Goal: Task Accomplishment & Management: Complete application form

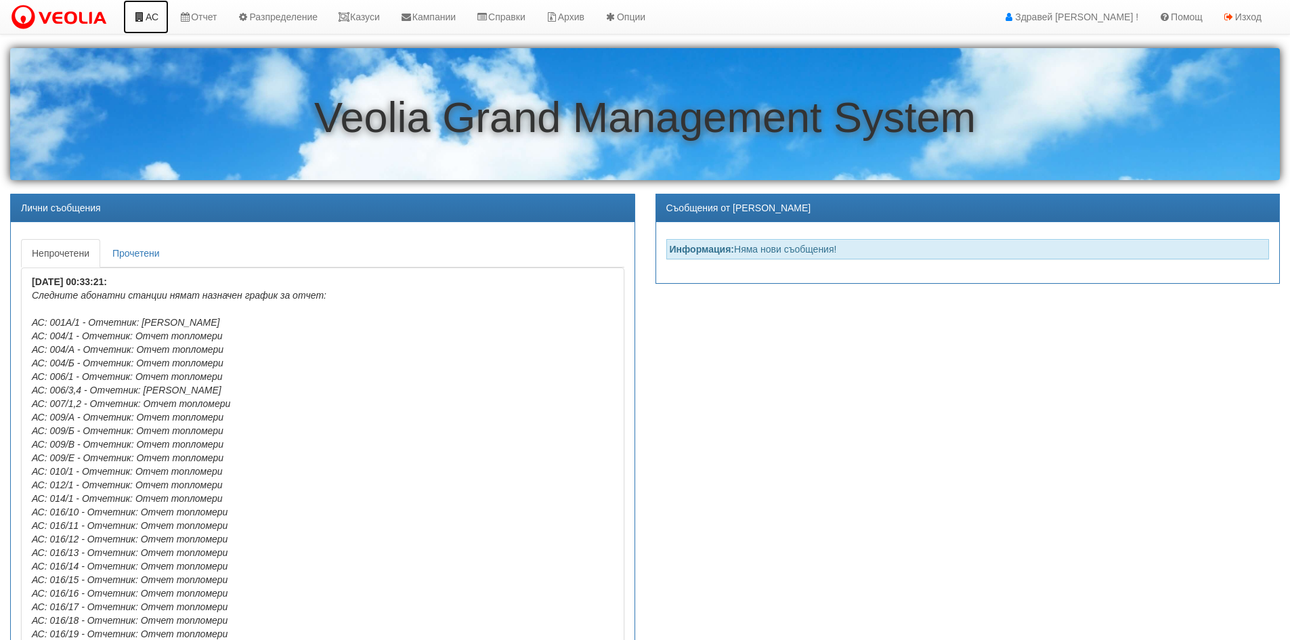
click at [164, 20] on link "АС" at bounding box center [145, 17] width 45 height 34
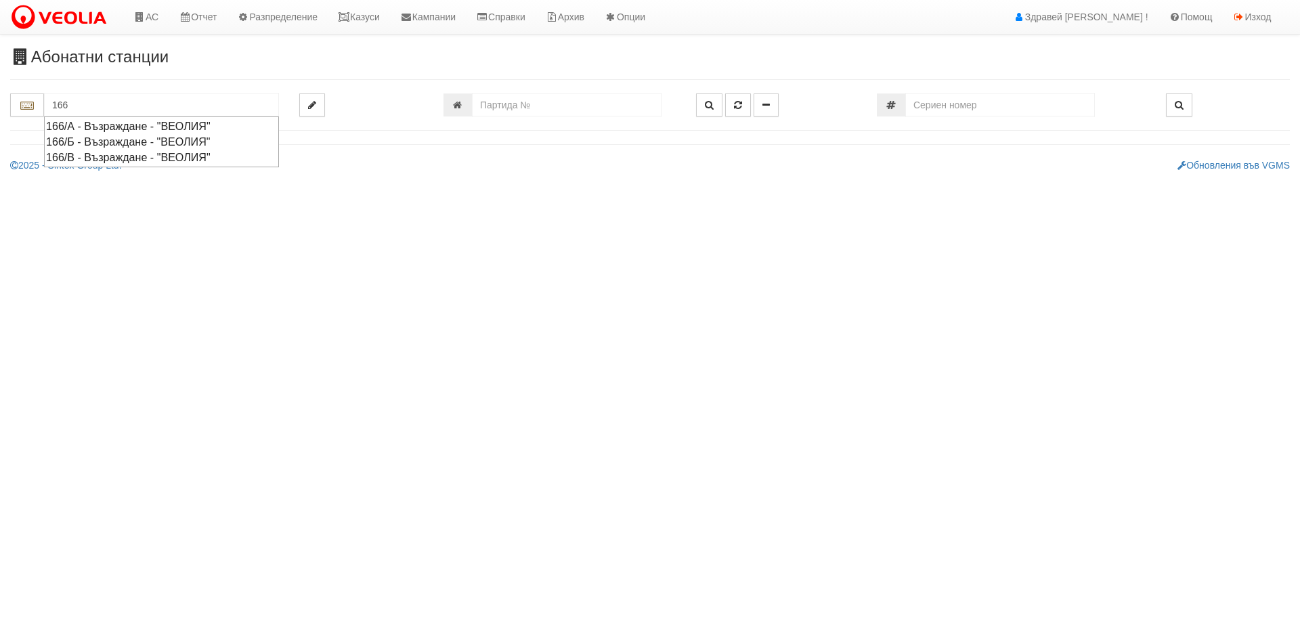
click at [148, 139] on div "166/Б - Възраждане - "ВЕОЛИЯ"" at bounding box center [161, 142] width 231 height 16
type input "166/Б - Възраждане - "ВЕОЛИЯ""
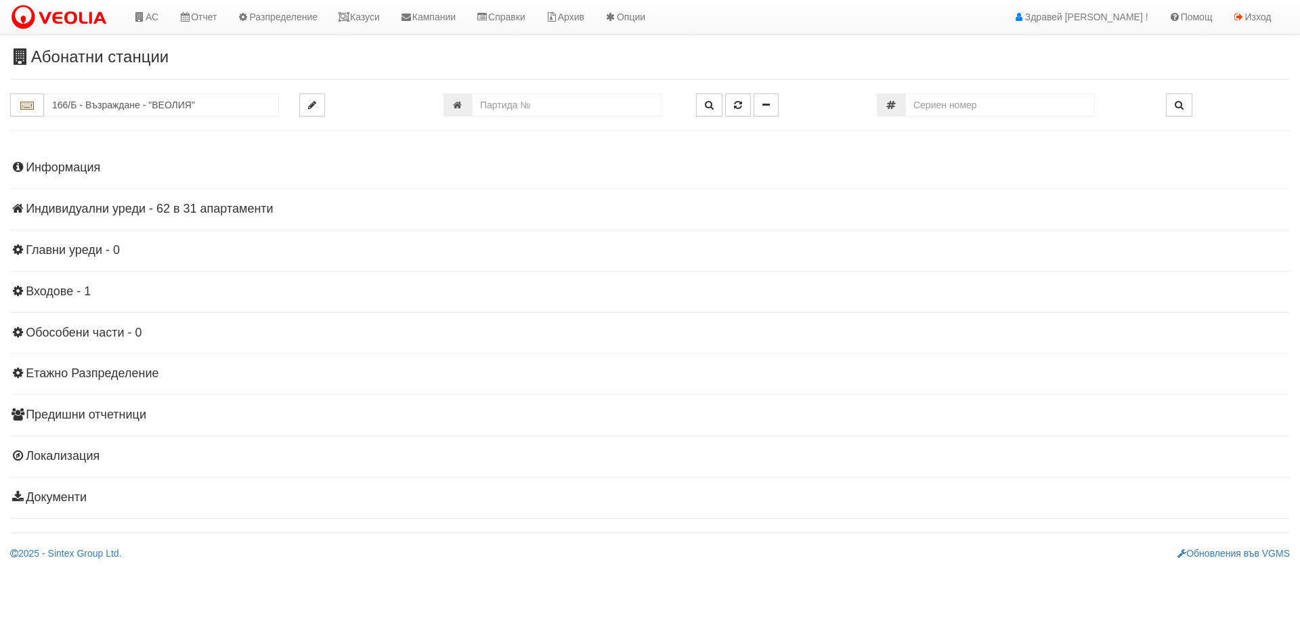
click at [219, 208] on h4 "Индивидуални уреди - 62 в 31 апартаменти" at bounding box center [650, 209] width 1280 height 14
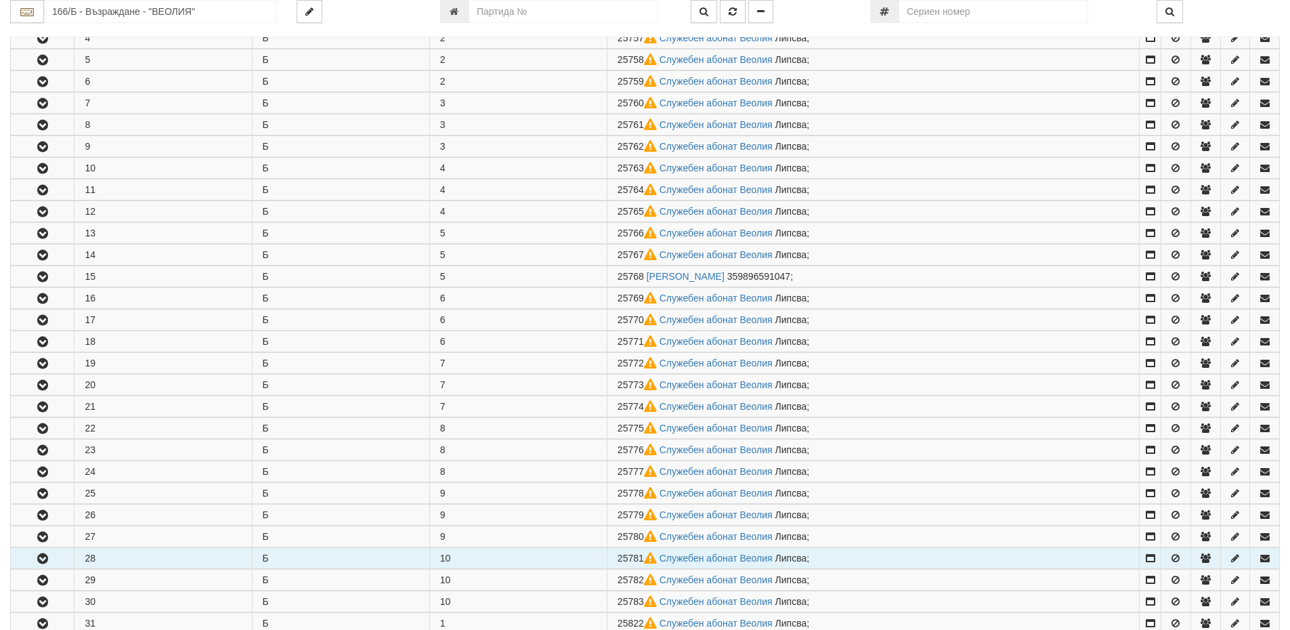
scroll to position [474, 0]
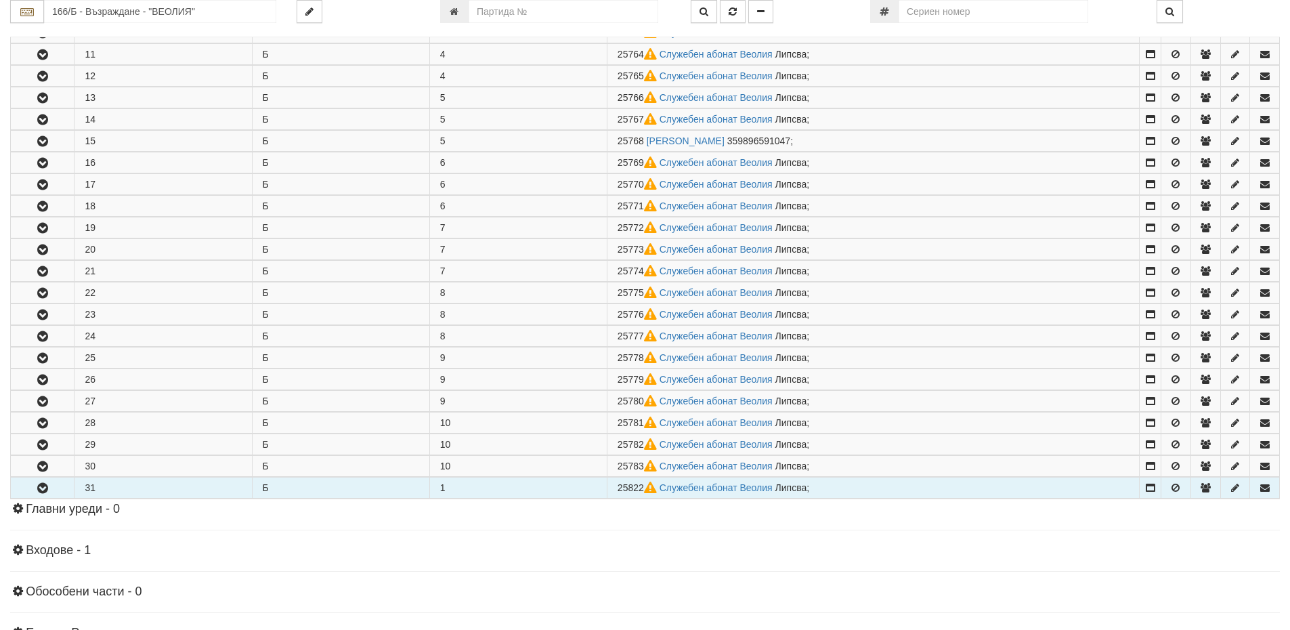
click at [39, 479] on button "button" at bounding box center [42, 487] width 63 height 20
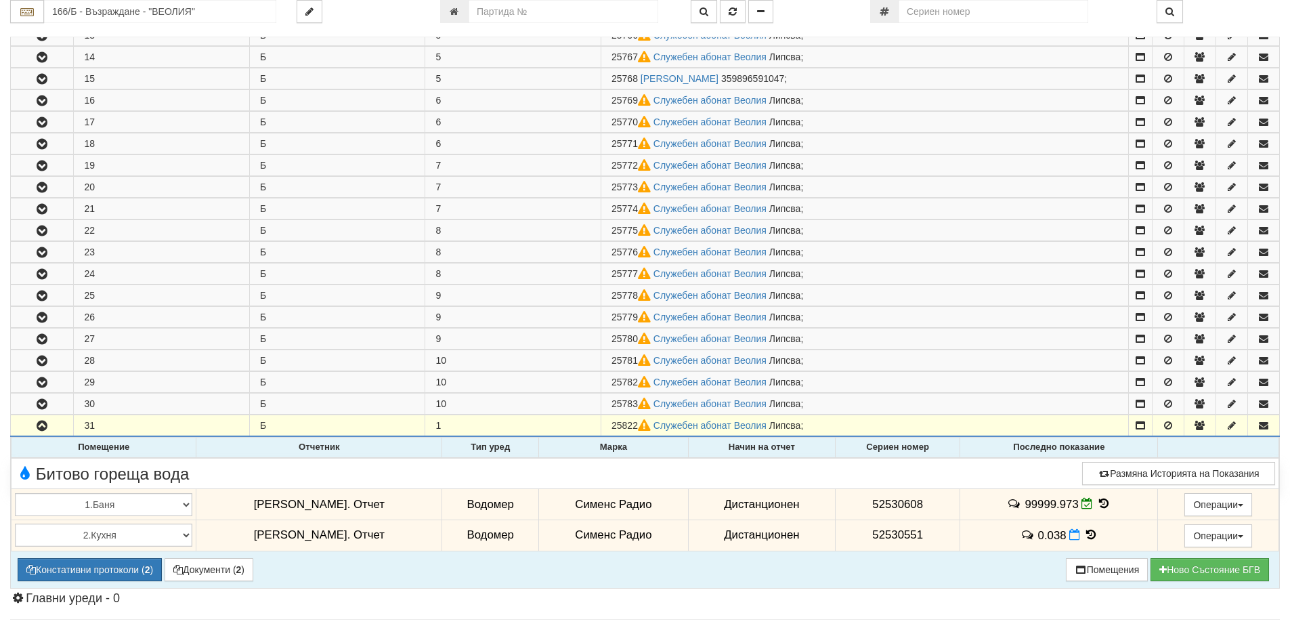
scroll to position [609, 0]
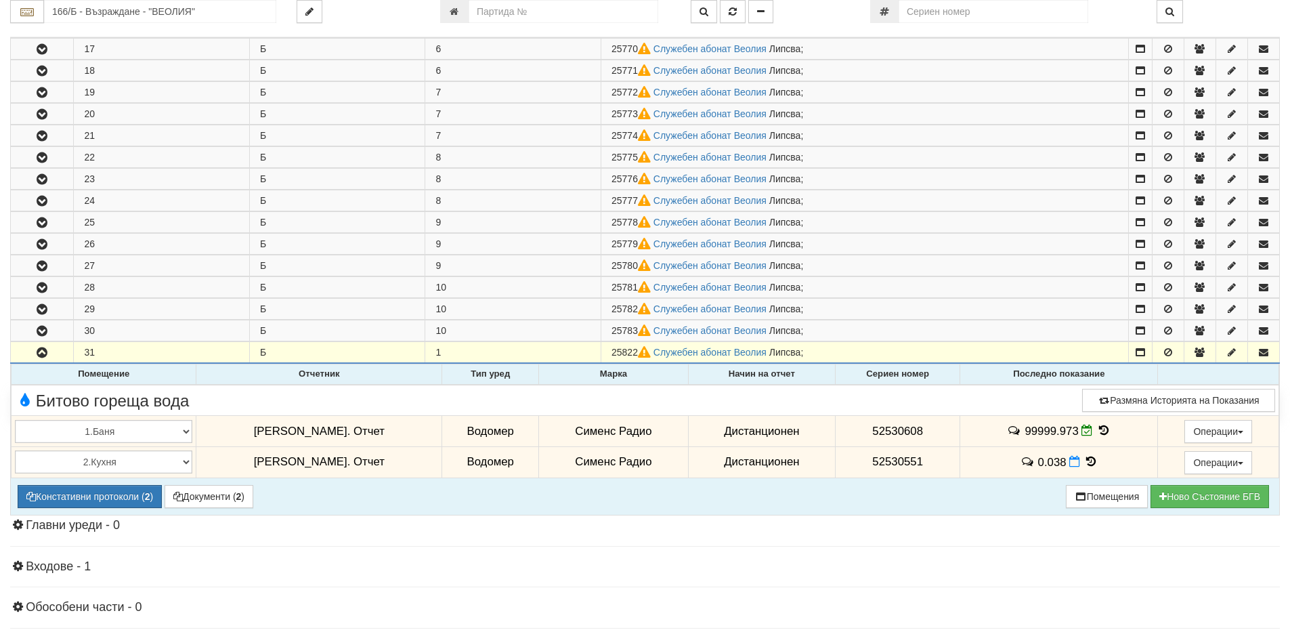
click at [1083, 459] on icon at bounding box center [1090, 462] width 15 height 12
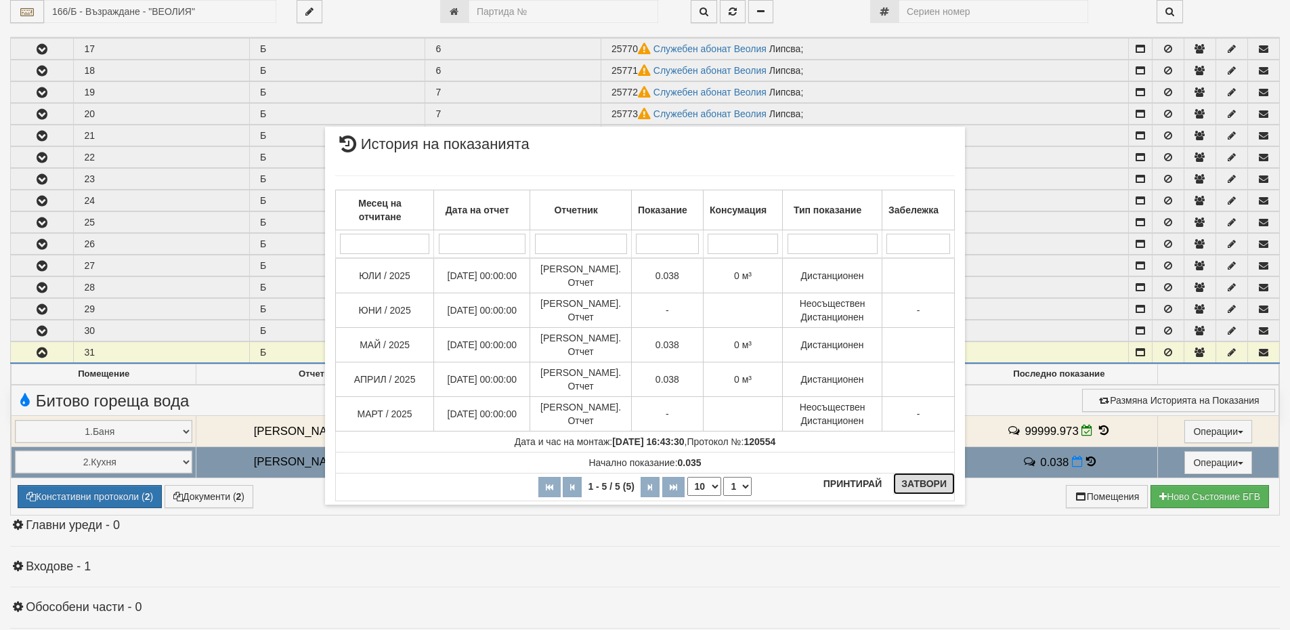
click at [922, 482] on button "Затвори" at bounding box center [924, 484] width 62 height 22
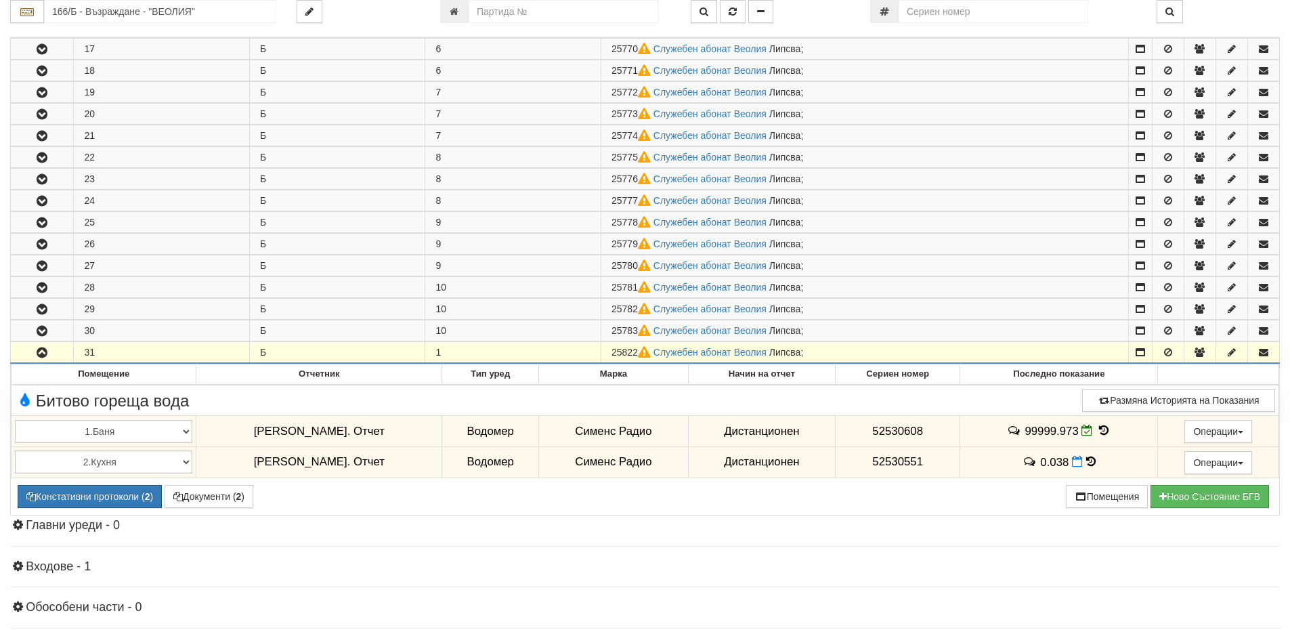
drag, startPoint x: 616, startPoint y: 353, endPoint x: 639, endPoint y: 351, distance: 23.8
click at [639, 351] on td "25822 Служебен абонат Веолия Липсва ;" at bounding box center [864, 353] width 527 height 22
copy span "25822"
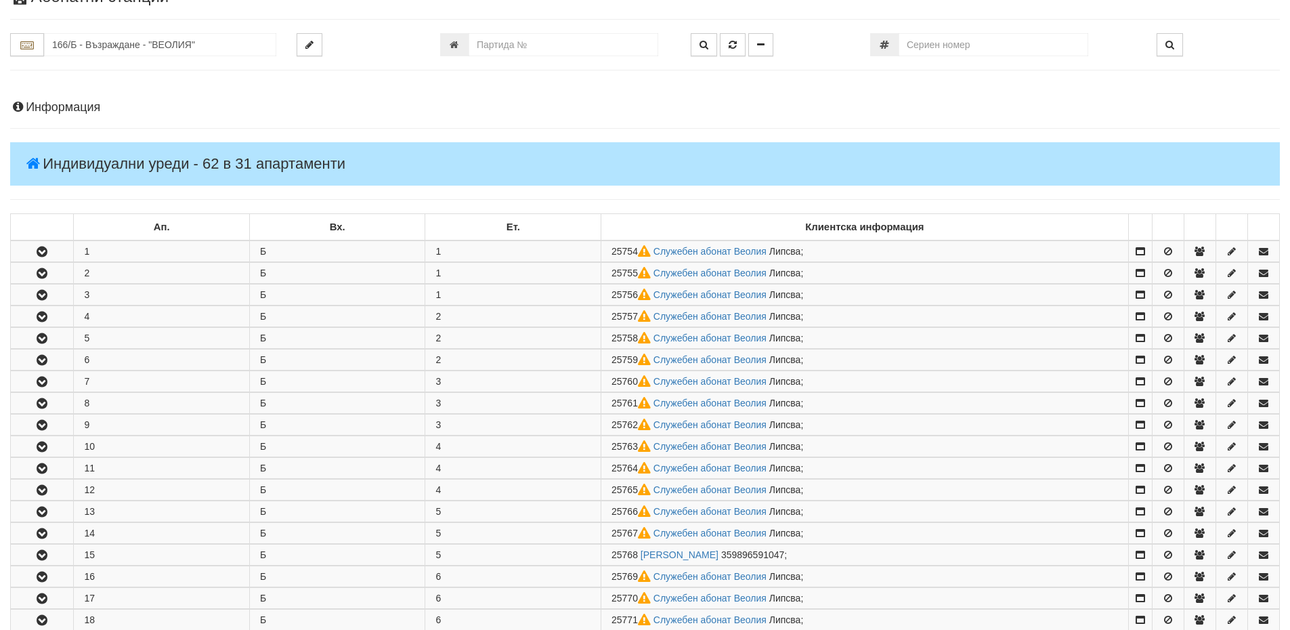
scroll to position [0, 0]
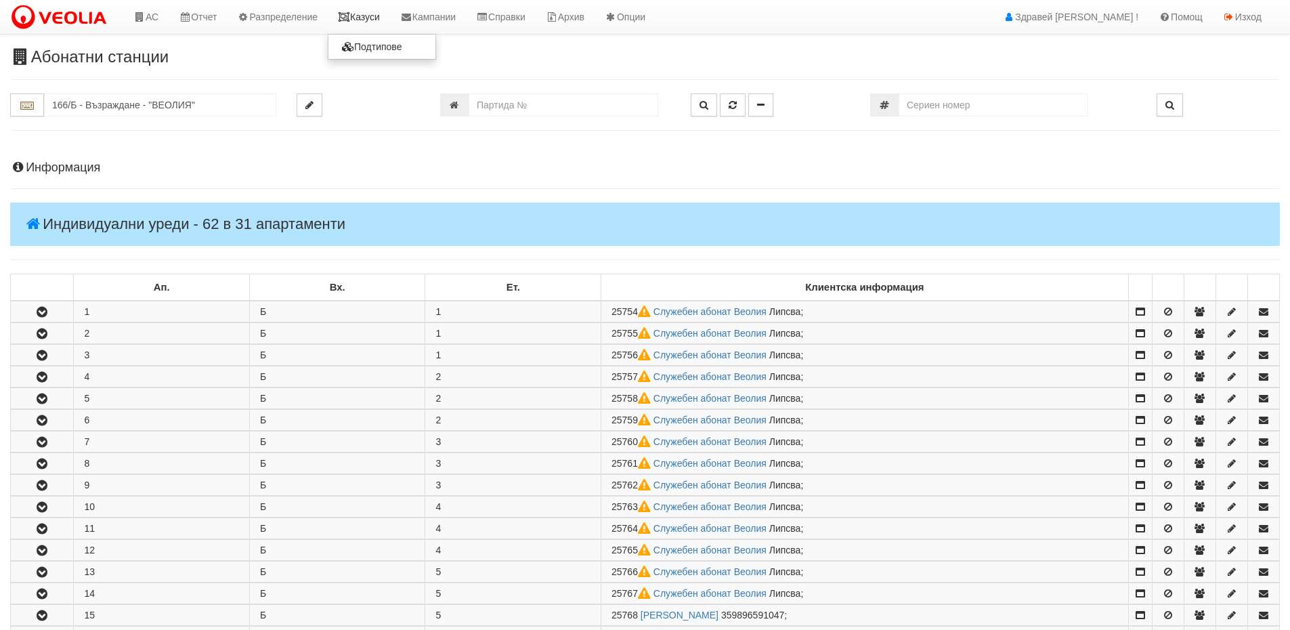
click at [347, 21] on icon at bounding box center [344, 16] width 12 height 9
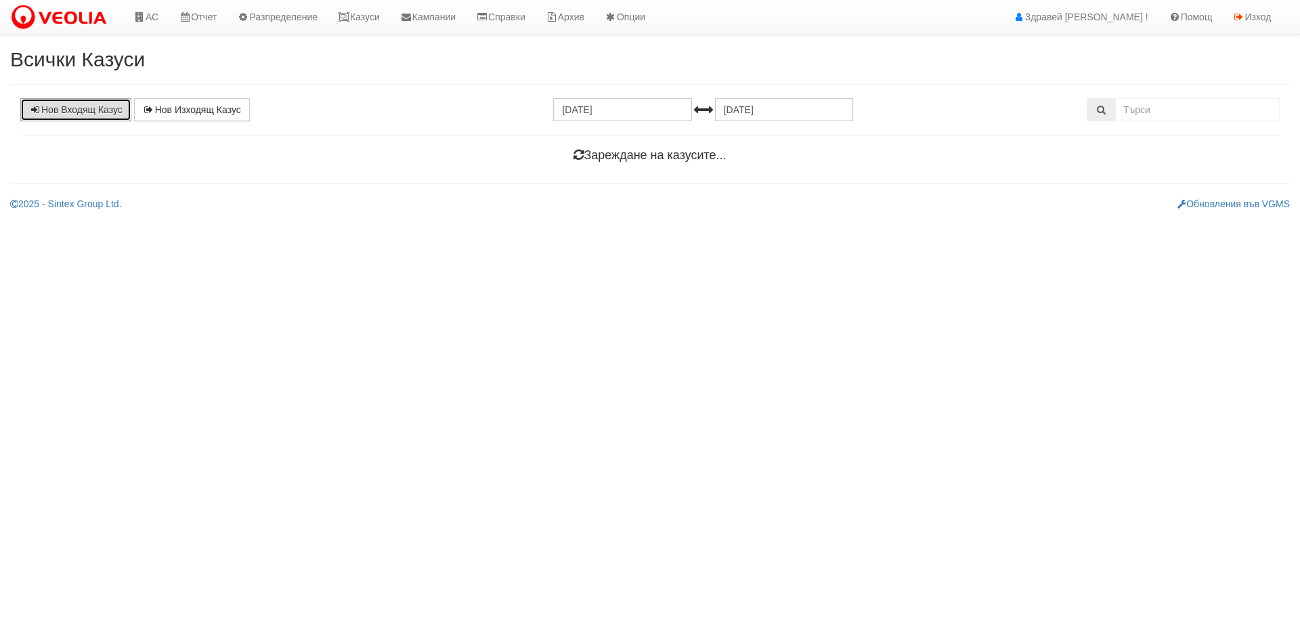
click at [114, 113] on link "Нов Входящ Казус" at bounding box center [75, 109] width 111 height 23
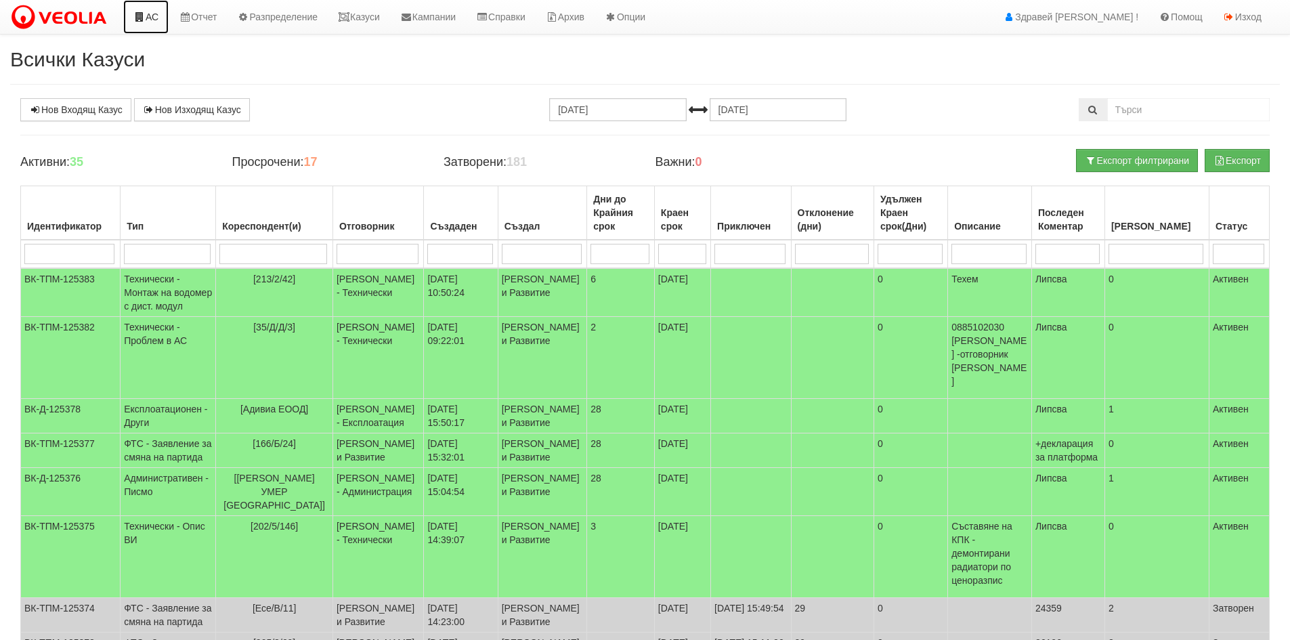
click at [141, 23] on link "АС" at bounding box center [145, 17] width 45 height 34
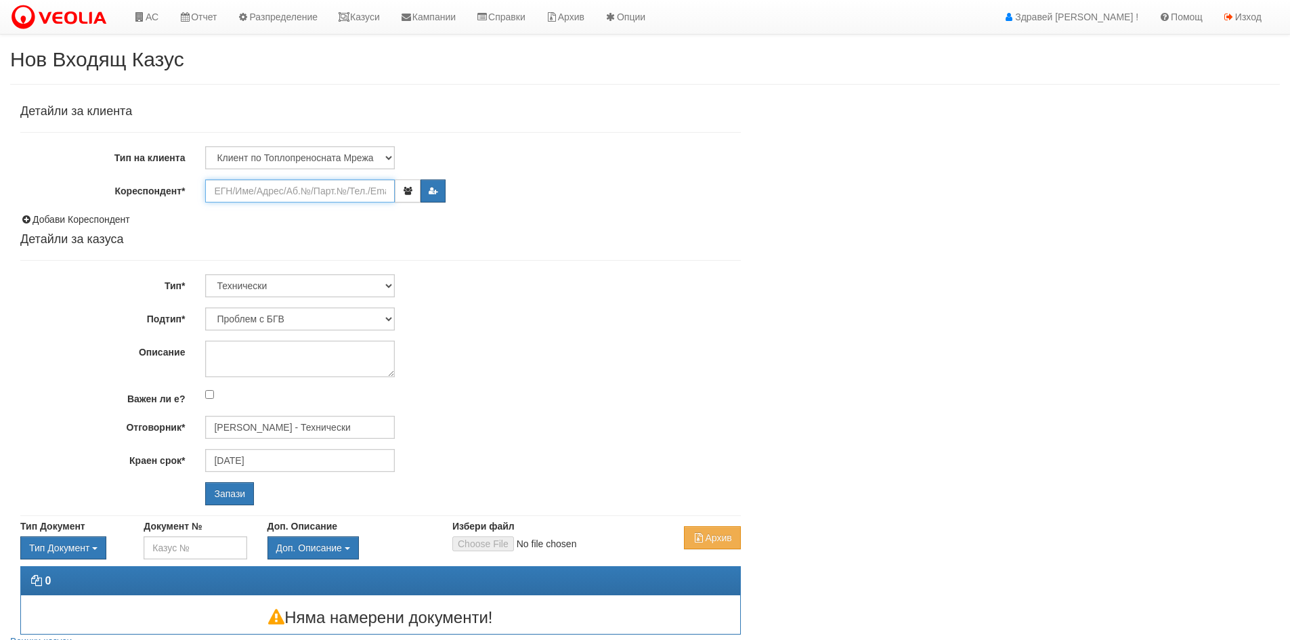
click at [261, 184] on input "Кореспондент*" at bounding box center [300, 190] width 190 height 23
paste input "25822"
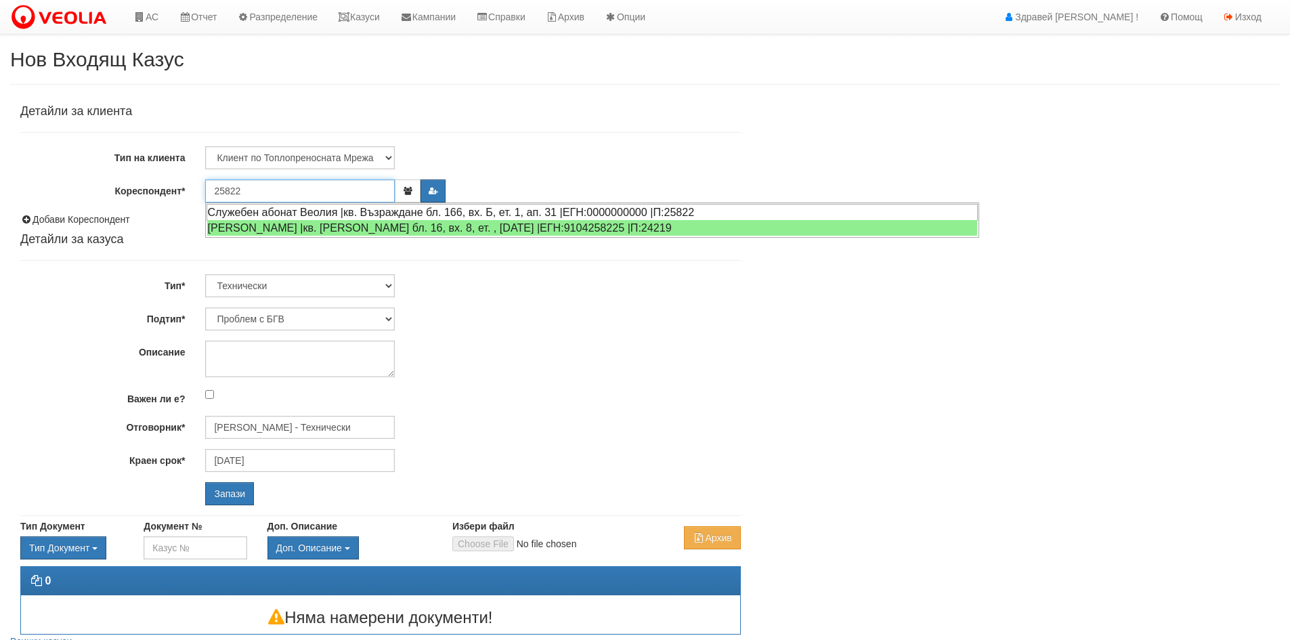
click at [260, 213] on div "Служебен абонат Веолия |кв. Възраждане бл. 166, вх. Б, ет. 1, ап. 31 |ЕГН:00000…" at bounding box center [592, 212] width 771 height 17
type input "Служебен абонат Веолия"
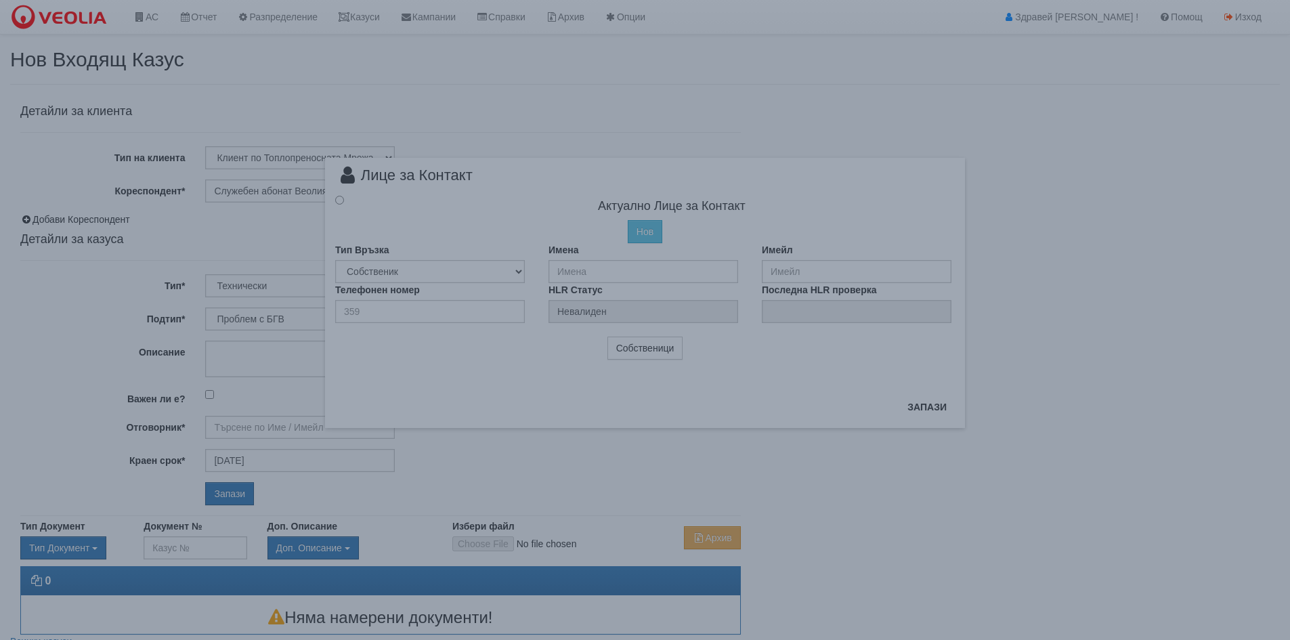
radio input "true"
type input "Служебен абонат Веолия"
type input "[PERSON_NAME] - Технически"
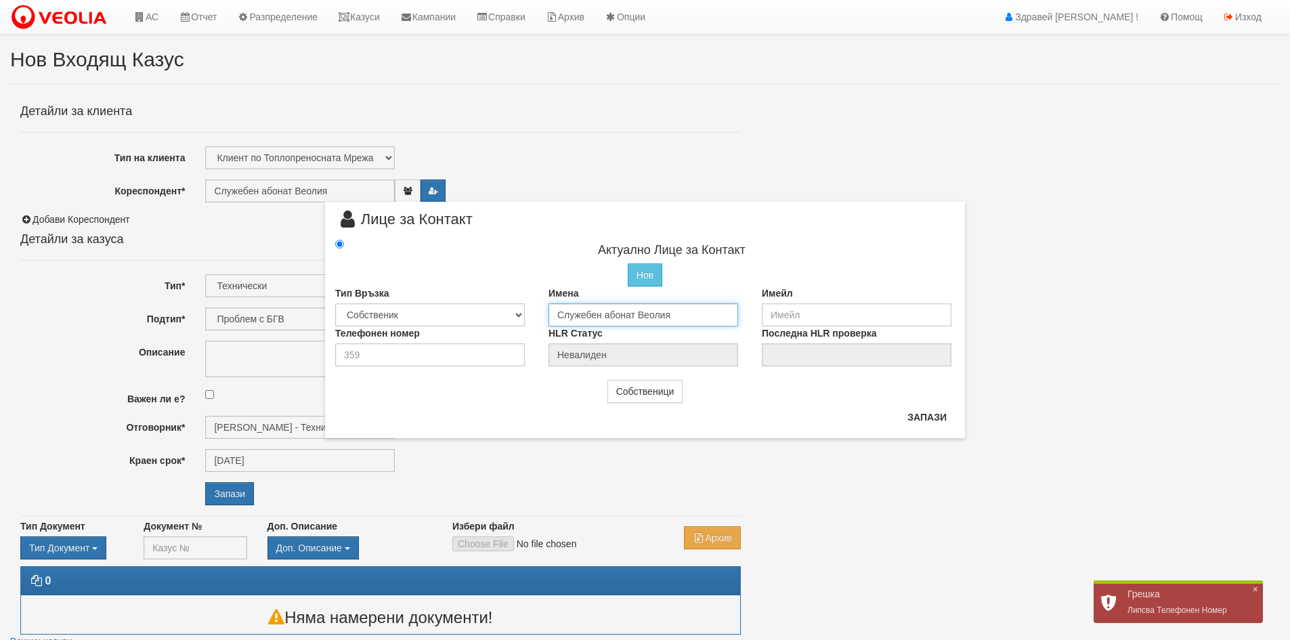
drag, startPoint x: 691, startPoint y: 321, endPoint x: 243, endPoint y: 318, distance: 448.3
click at [243, 318] on div "× Лице за Контакт Актуално Лице за Контакт Нов Промени Актуалното Лице Тип Връз…" at bounding box center [645, 320] width 1290 height 640
type input "H"
type input "Галин Димов Николов"
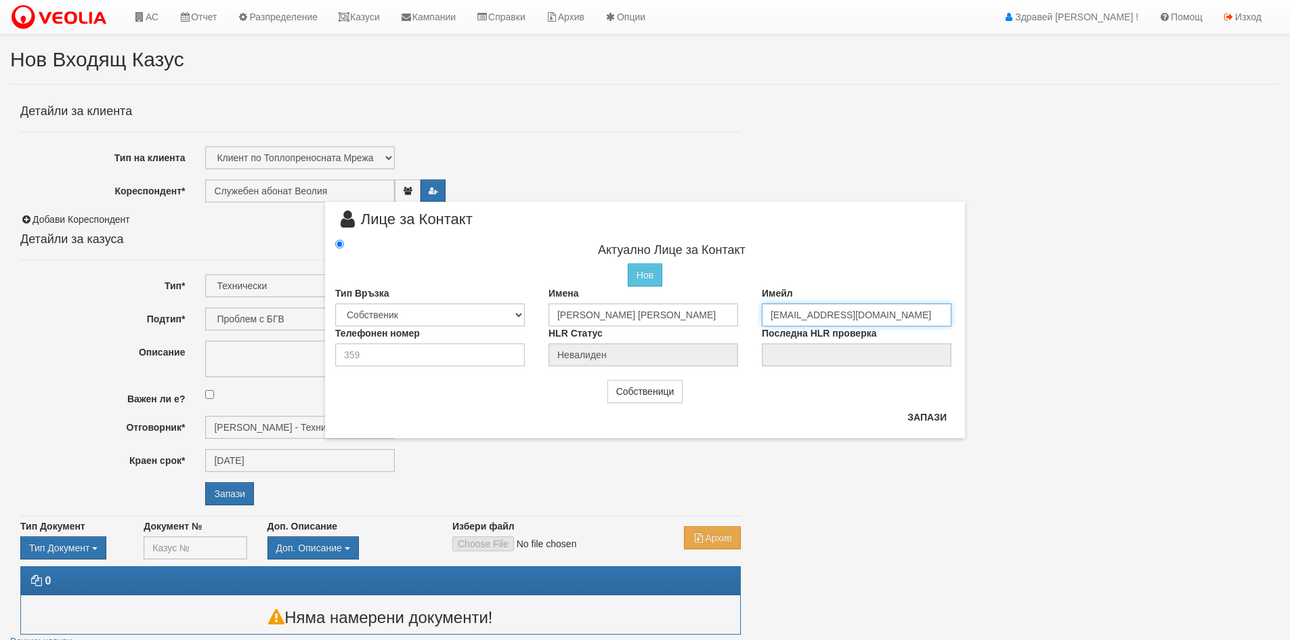
type input "fcspurs@abv.bg"
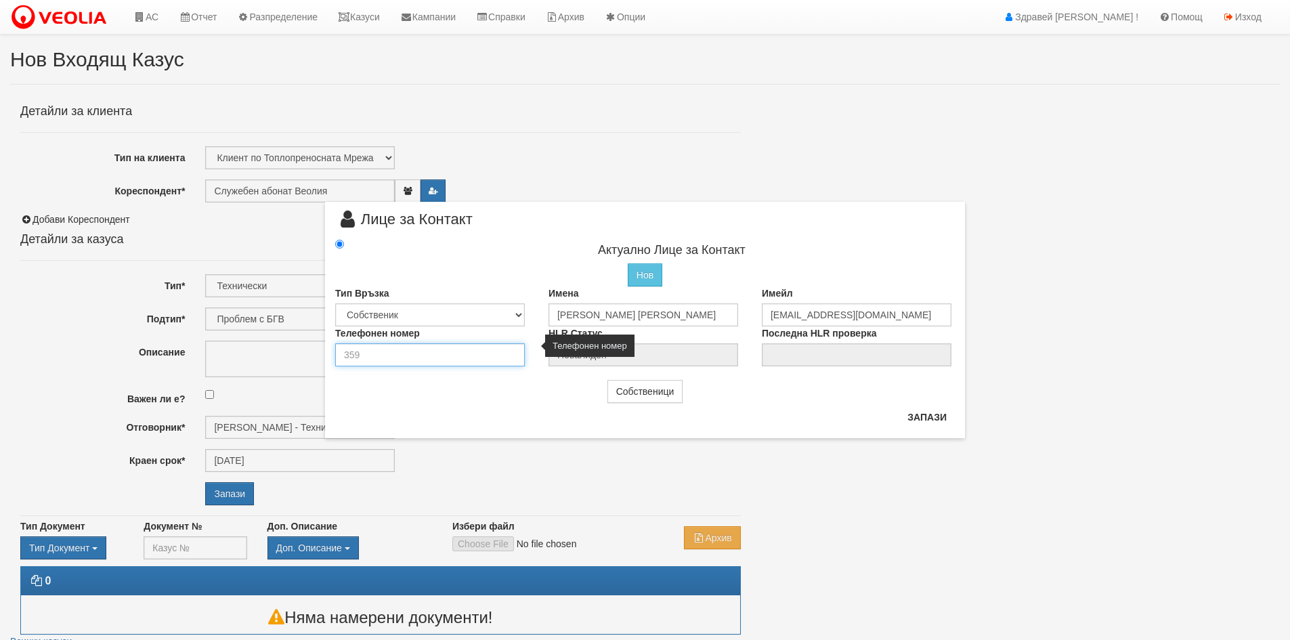
click at [447, 345] on input "number" at bounding box center [430, 354] width 190 height 23
type input "0888882154"
click at [920, 414] on button "Запази" at bounding box center [927, 417] width 56 height 22
type input "Галин Димов Николов"
radio input "true"
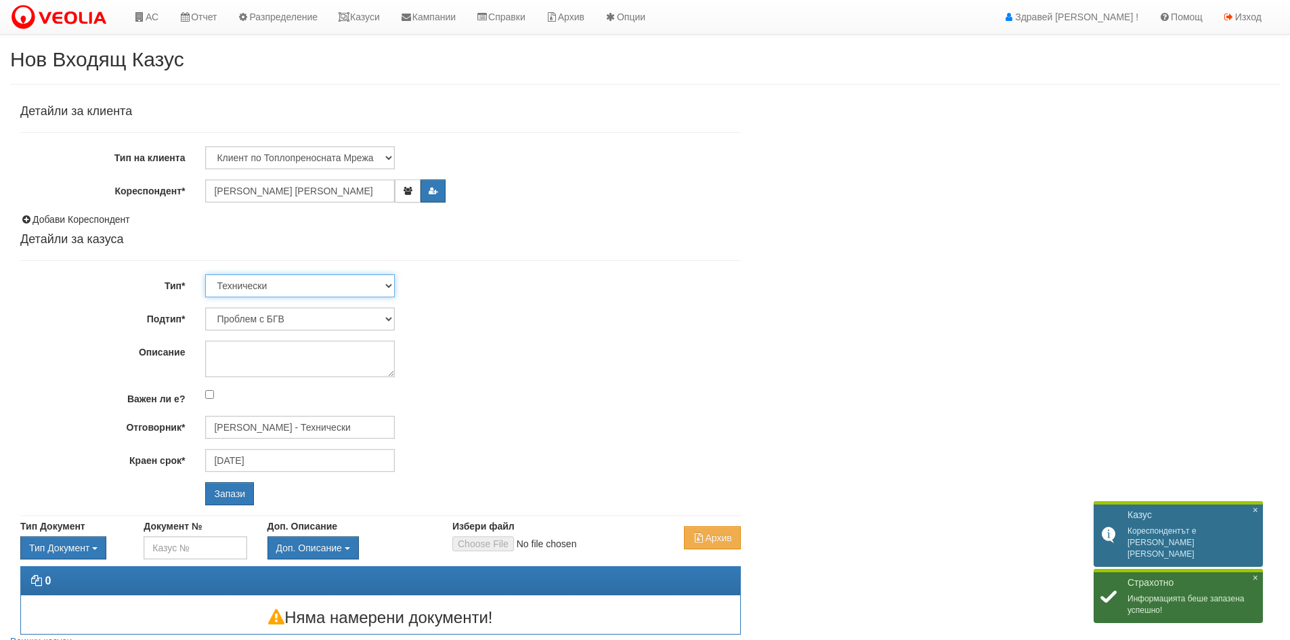
click at [305, 294] on select "Технически ФТС Търговски Административен Производствен Експлоатационен Финансов…" at bounding box center [300, 285] width 190 height 23
select select "1"
click at [205, 274] on select "Технически ФТС Търговски Административен Производствен Експлоатационен Финансов…" at bounding box center [300, 285] width 190 height 23
type input "04/10/2025"
type input "[PERSON_NAME] и Развитие"
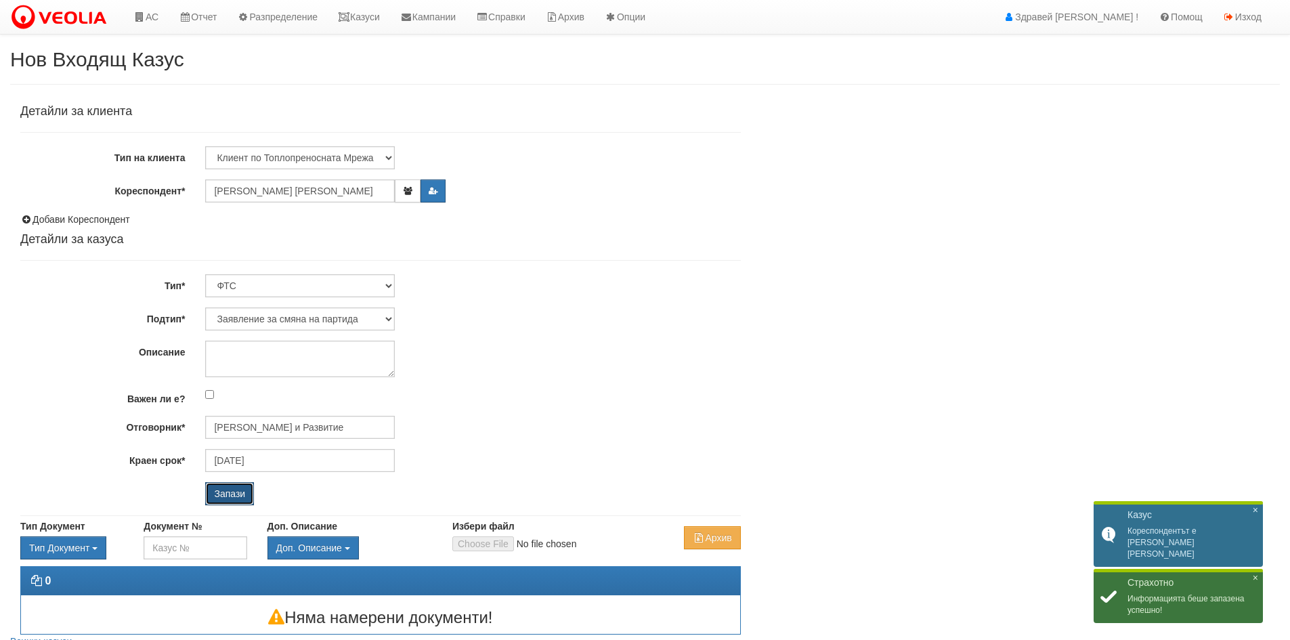
click at [244, 493] on input "Запази" at bounding box center [229, 493] width 49 height 23
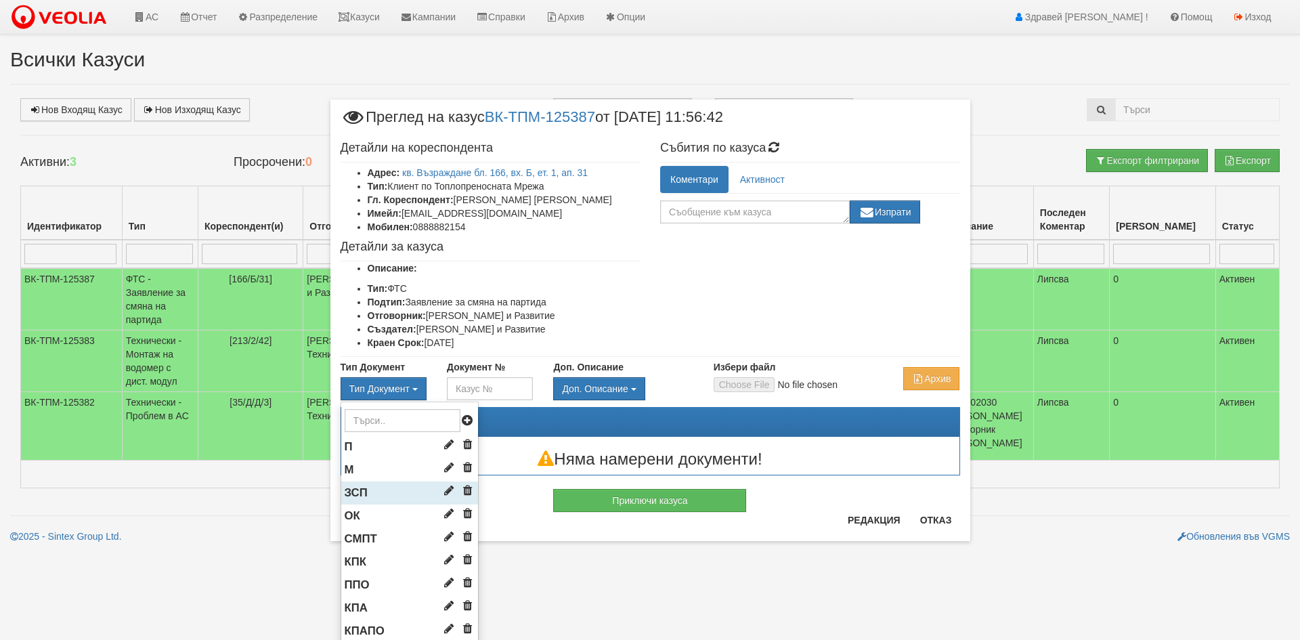
click at [358, 490] on span "ЗСП" at bounding box center [356, 492] width 23 height 13
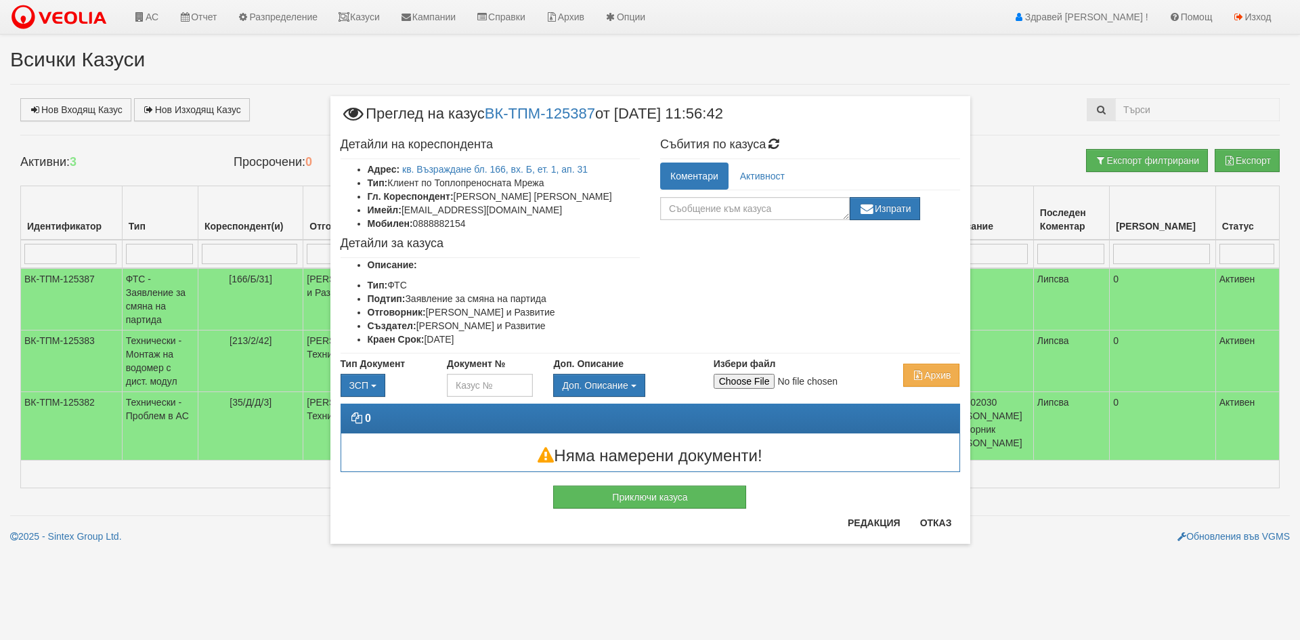
click at [724, 392] on div "Тип Документ ЗСП П М ЗСП ОК СМПТ КПК ППО Д" at bounding box center [650, 377] width 640 height 40
click at [727, 380] on input "Избери файл" at bounding box center [803, 381] width 179 height 15
type input "C:\fakepath\DOC015.pdf"
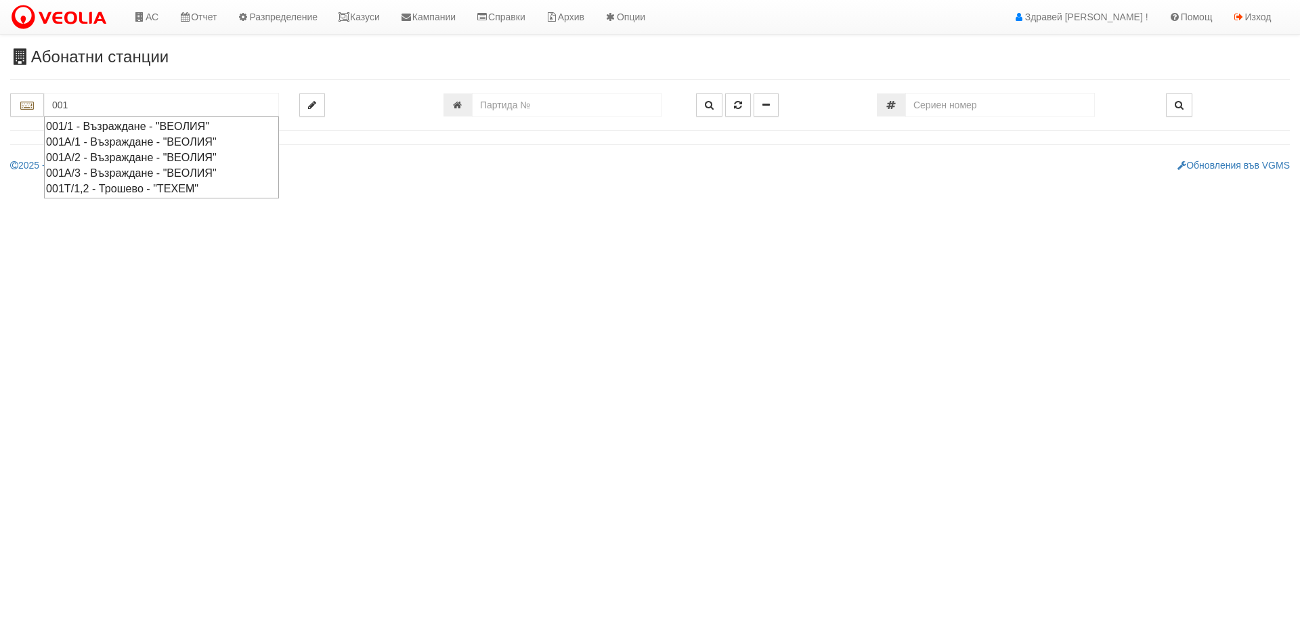
click at [120, 124] on div "001/1 - Възраждане - "ВЕОЛИЯ"" at bounding box center [161, 126] width 231 height 16
type input "001/1 - Възраждане - "ВЕОЛИЯ""
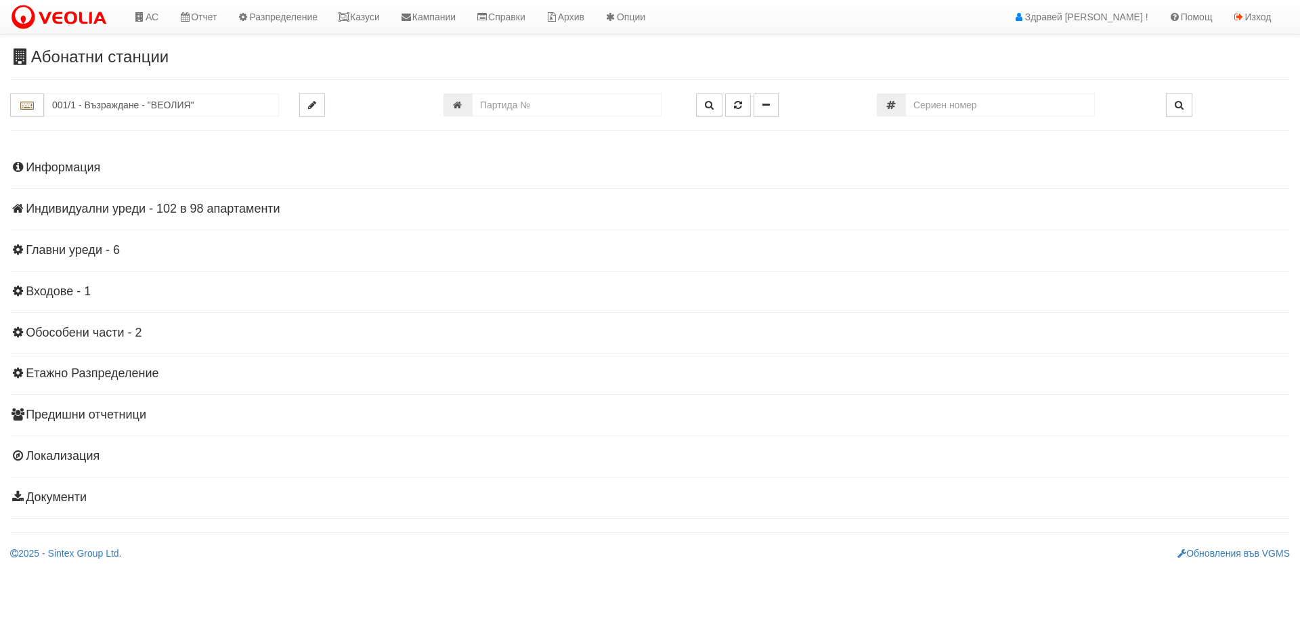
click at [105, 210] on h4 "Индивидуални уреди - 102 в 98 апартаменти" at bounding box center [650, 209] width 1280 height 14
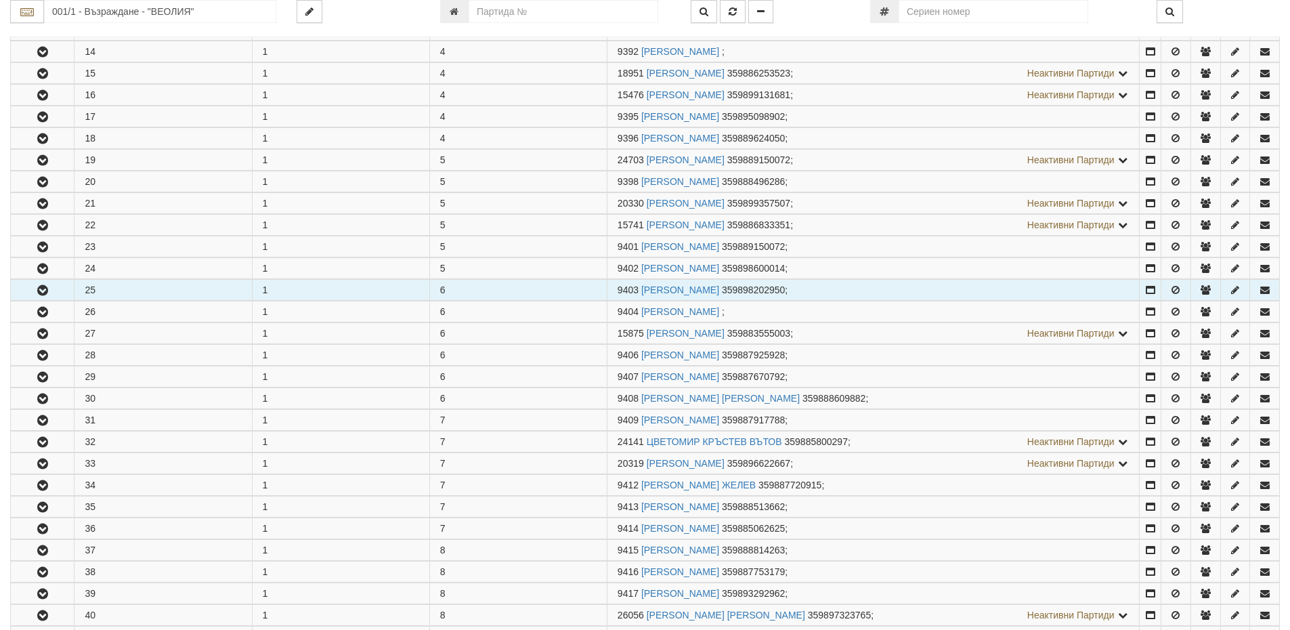
scroll to position [880, 0]
